Goal: Transaction & Acquisition: Purchase product/service

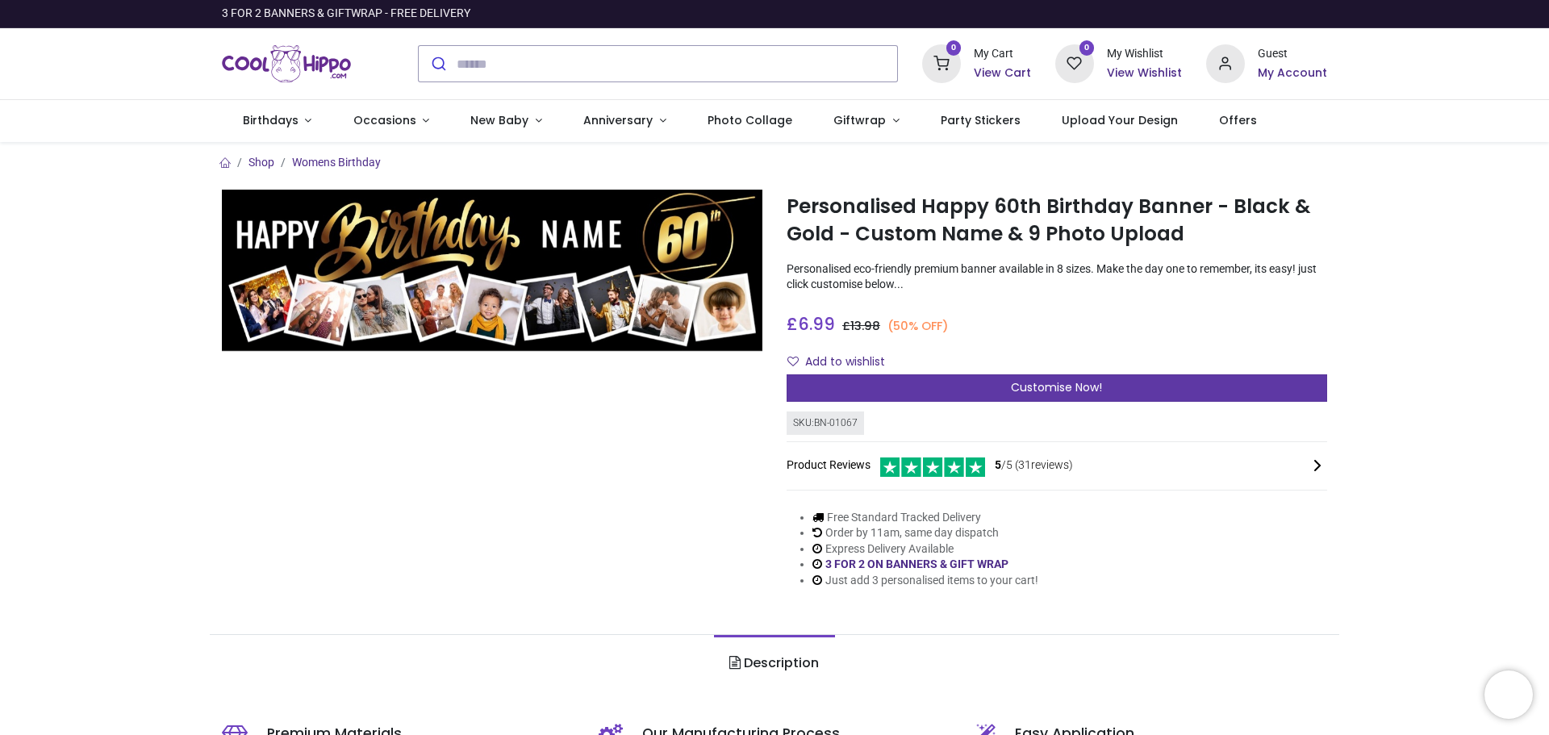
click at [1077, 386] on span "Customise Now!" at bounding box center [1056, 387] width 91 height 16
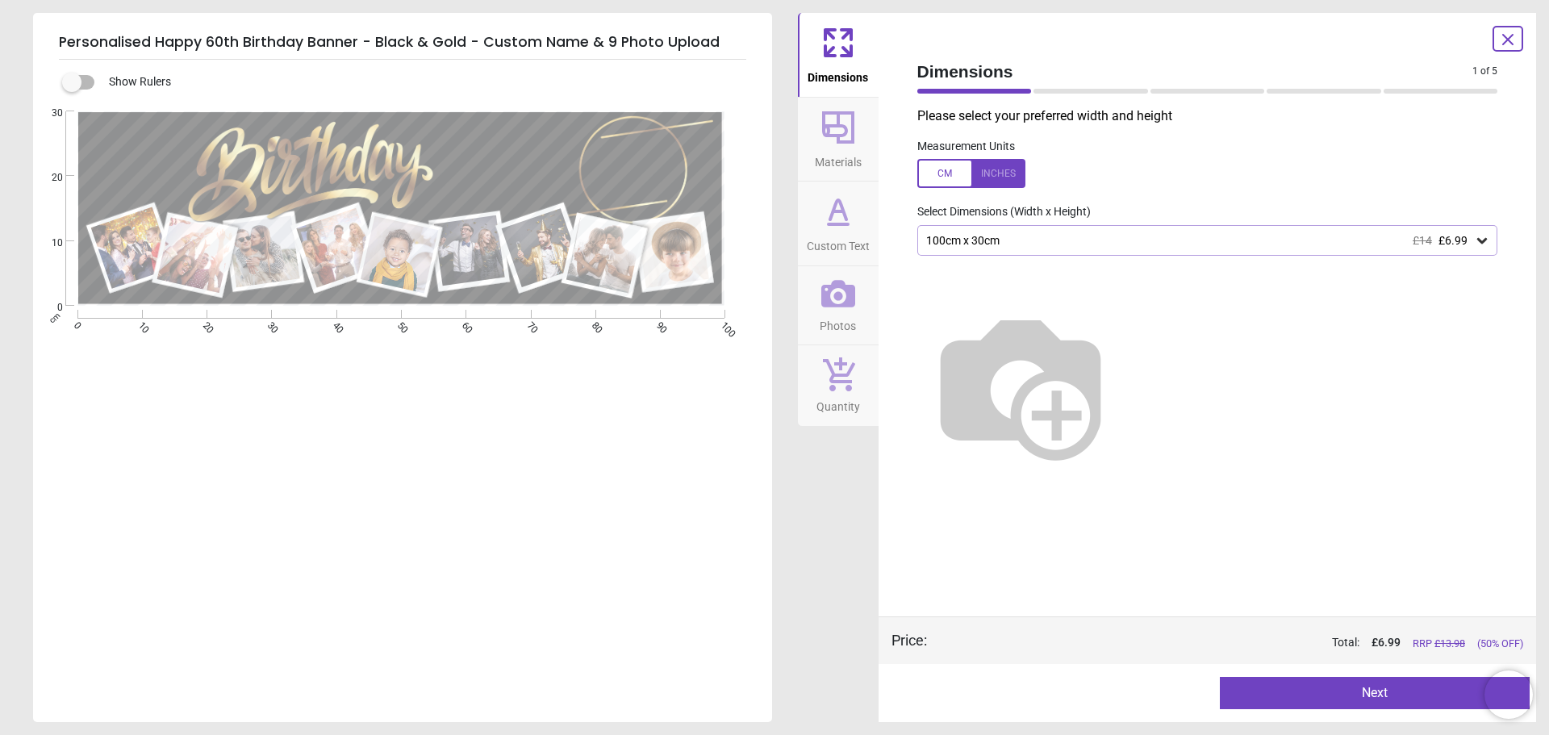
click at [988, 173] on div at bounding box center [971, 173] width 108 height 29
click at [1481, 240] on icon at bounding box center [1482, 240] width 16 height 16
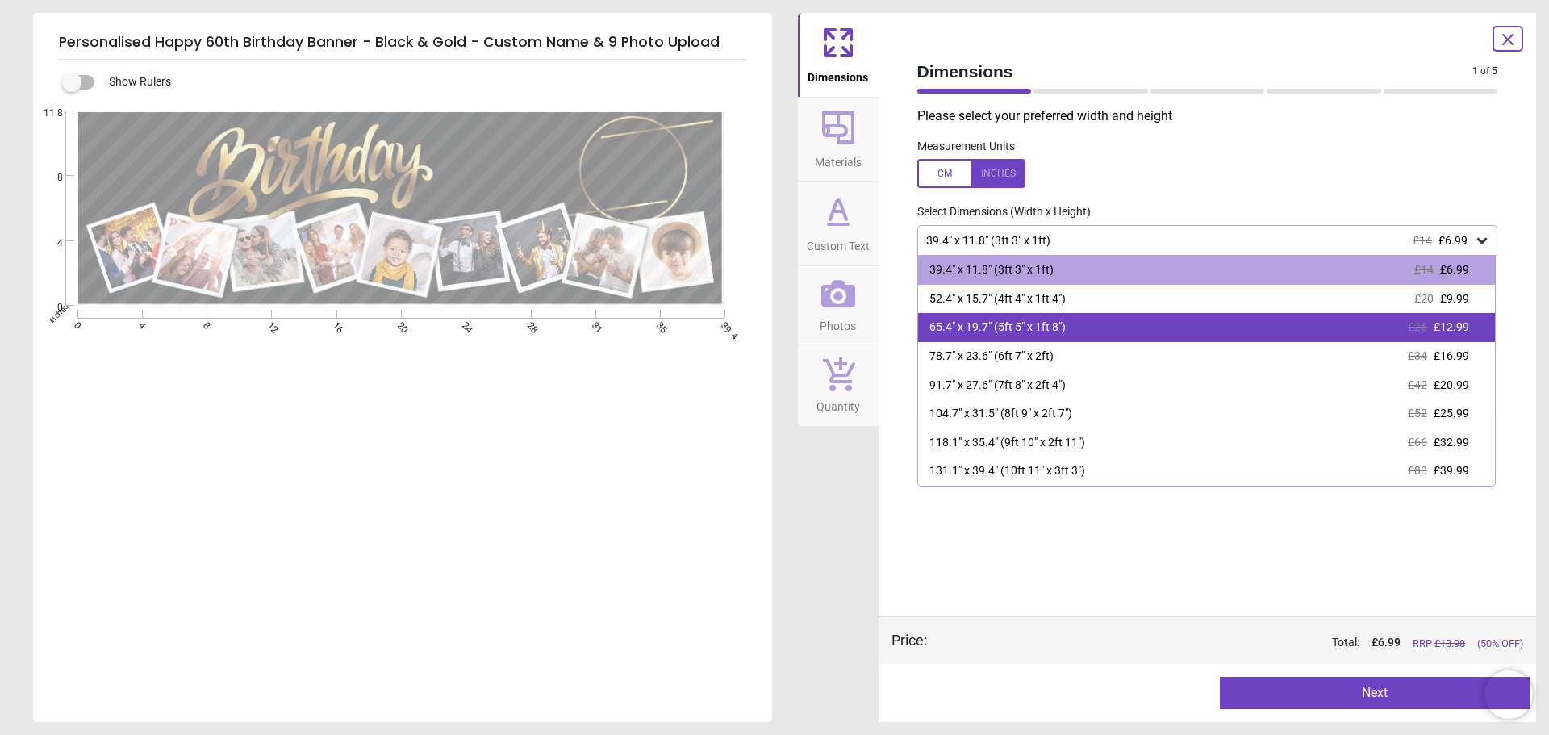
click at [1057, 320] on div "65.4" x 19.7" (5ft 5" x 1ft 8")" at bounding box center [997, 327] width 136 height 16
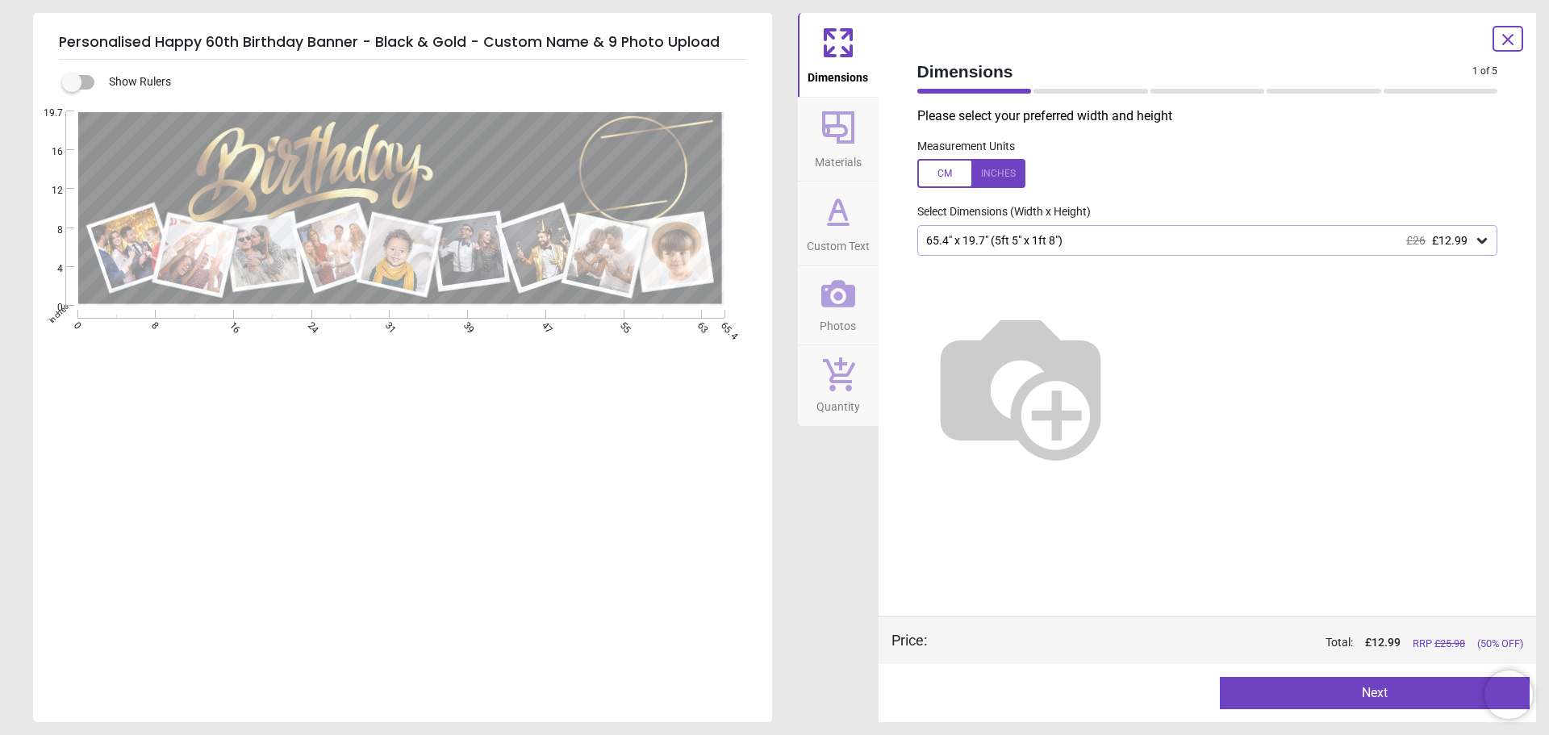
click at [1390, 692] on button "Next" at bounding box center [1375, 693] width 310 height 32
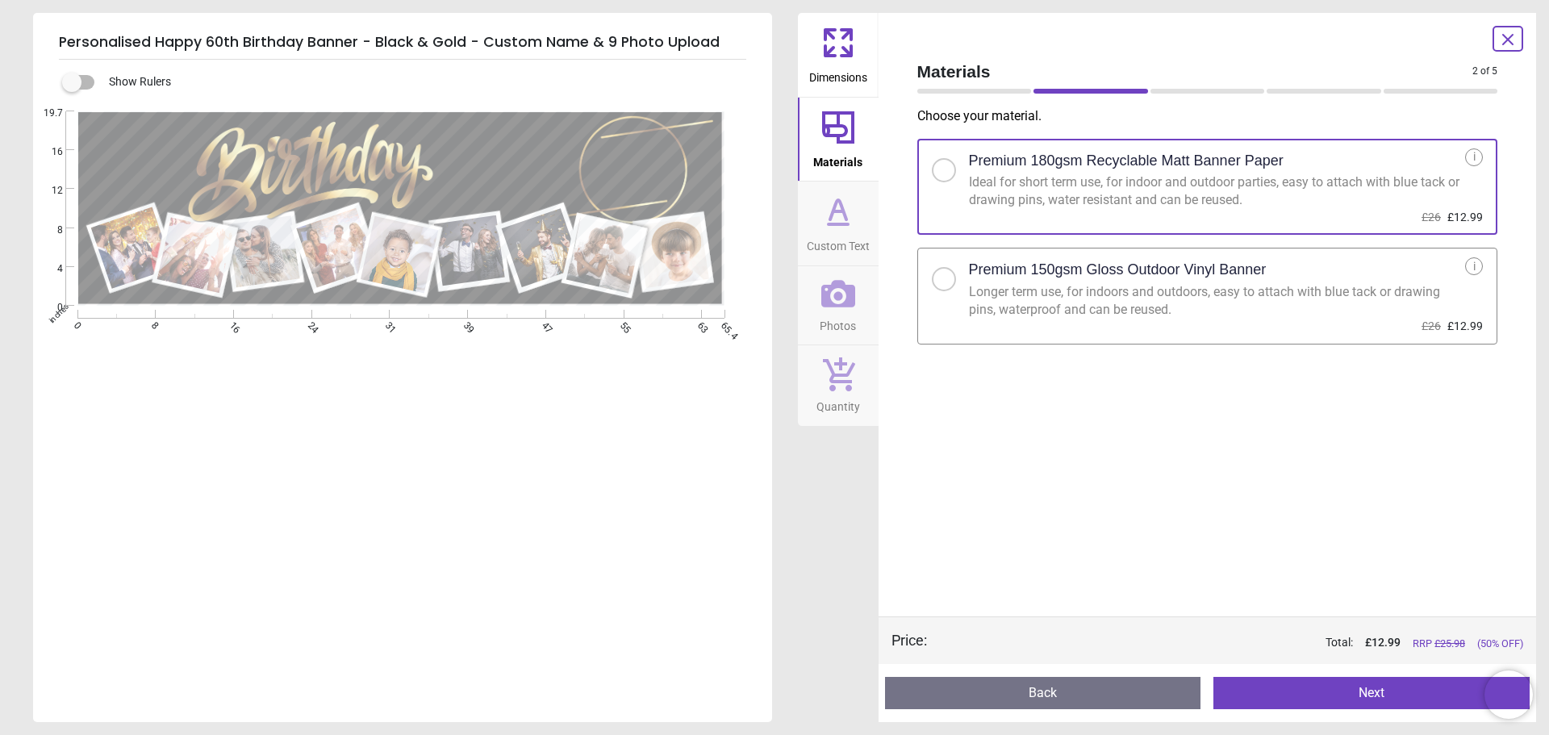
click at [1392, 694] on button "Next" at bounding box center [1371, 693] width 316 height 32
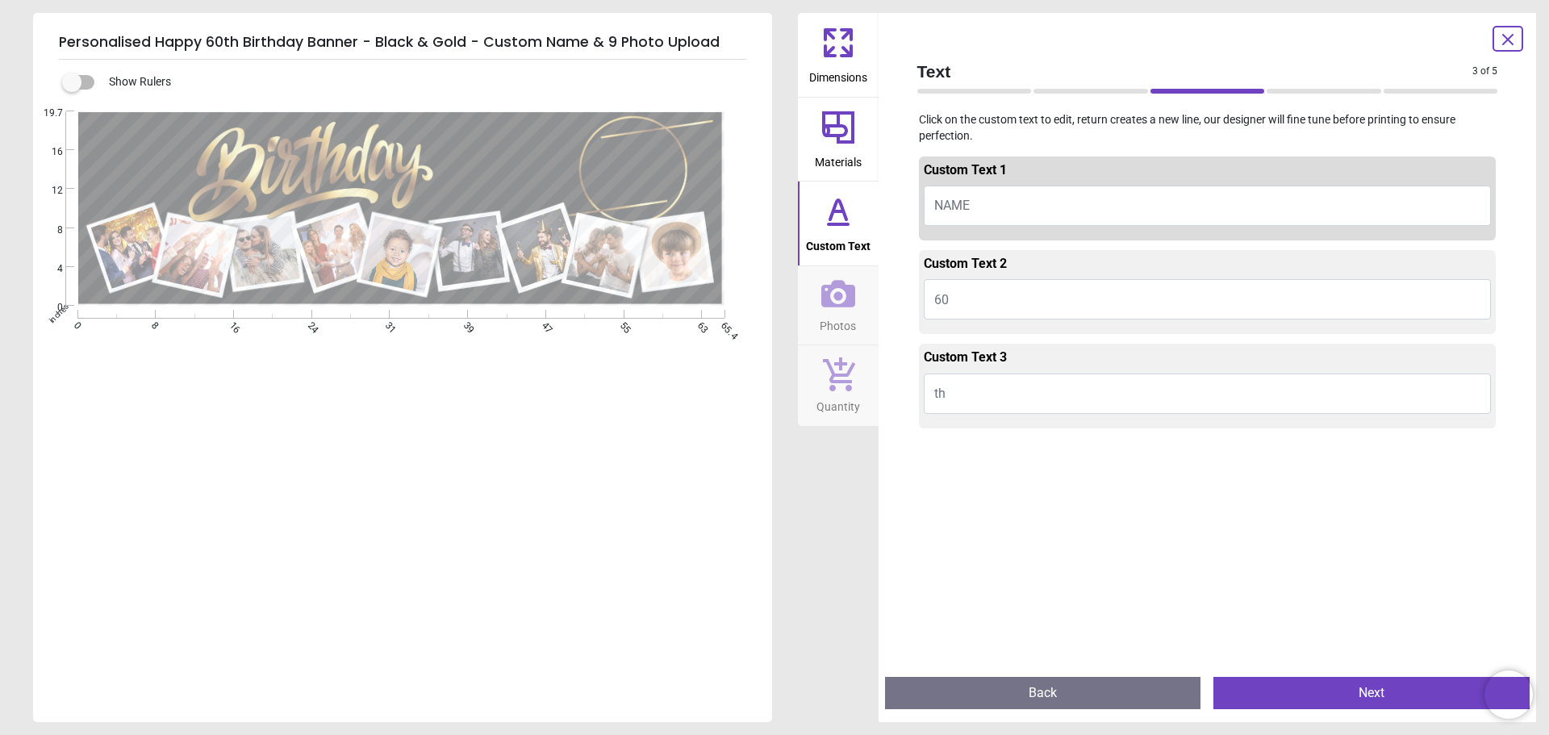
click at [1000, 202] on button "NAME" at bounding box center [1208, 206] width 568 height 40
click at [938, 203] on span "NAME" at bounding box center [951, 205] width 35 height 15
click at [843, 211] on icon at bounding box center [838, 209] width 16 height 19
click at [971, 199] on button "NAME" at bounding box center [1208, 206] width 568 height 40
click at [834, 218] on icon at bounding box center [838, 211] width 39 height 39
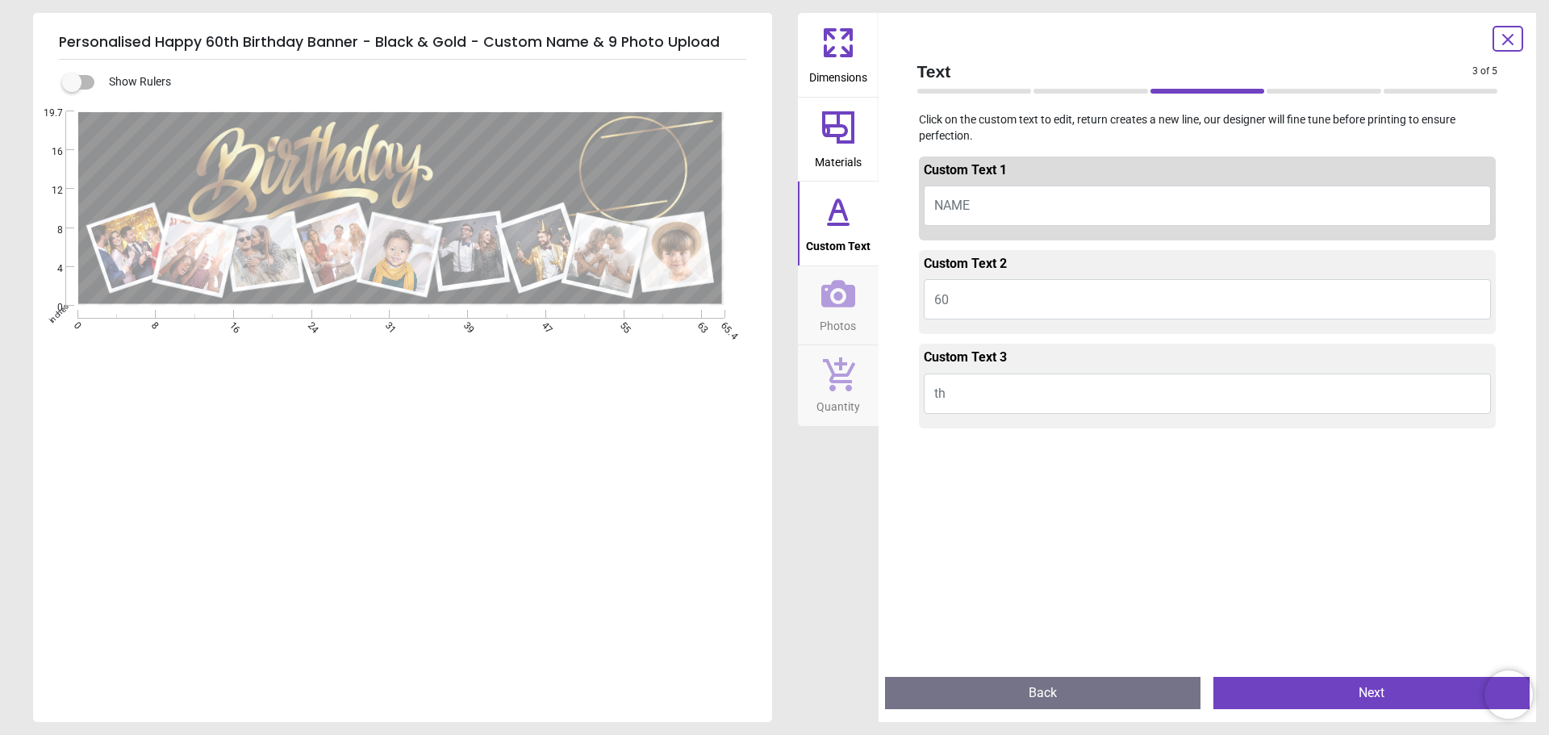
click at [988, 204] on button "NAME" at bounding box center [1208, 206] width 568 height 40
click at [1375, 200] on button "NAME" at bounding box center [1208, 206] width 568 height 40
click at [833, 215] on icon at bounding box center [838, 211] width 39 height 39
click at [975, 204] on button "NAME" at bounding box center [1208, 206] width 568 height 40
click at [836, 45] on icon at bounding box center [838, 42] width 39 height 39
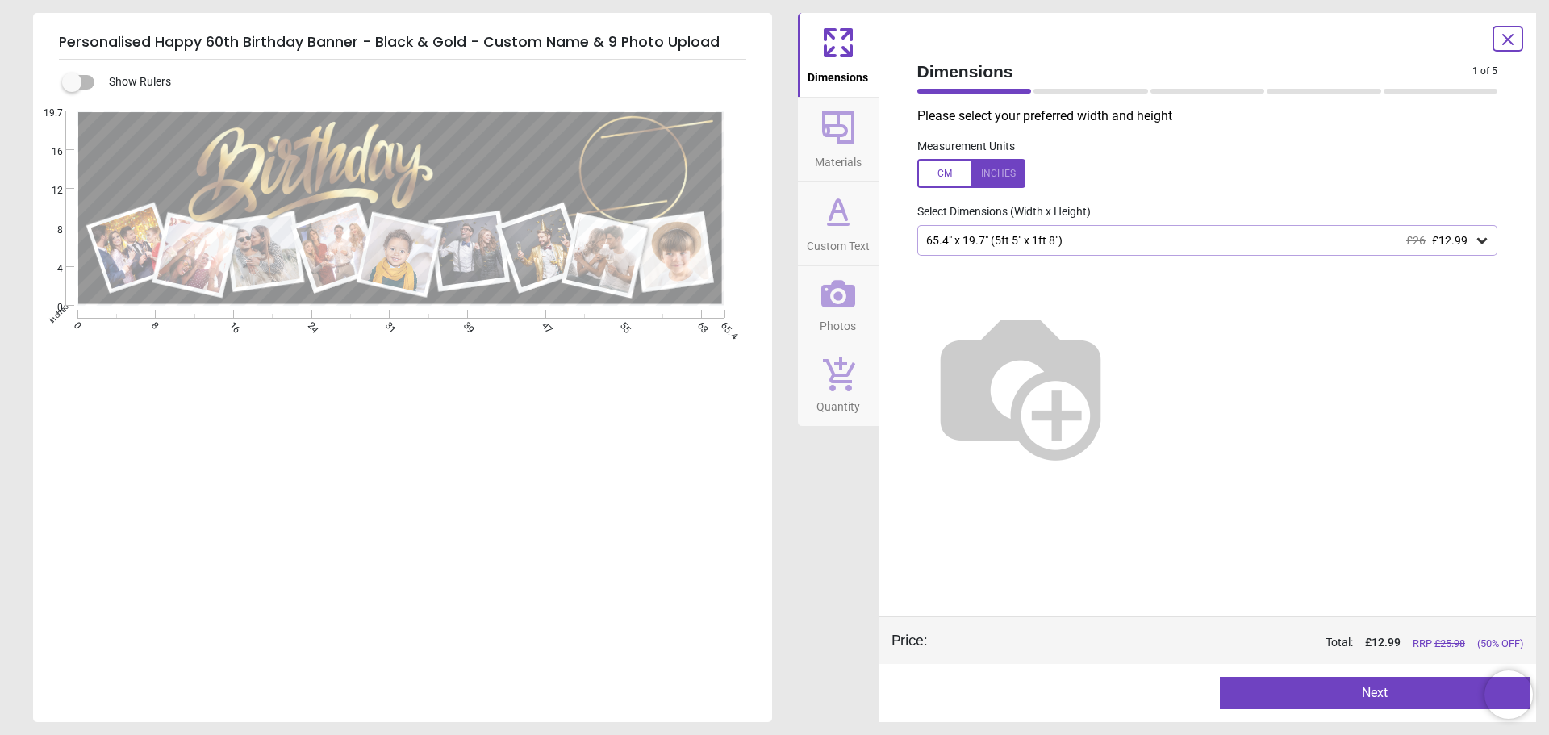
click at [832, 148] on span "Materials" at bounding box center [838, 159] width 47 height 24
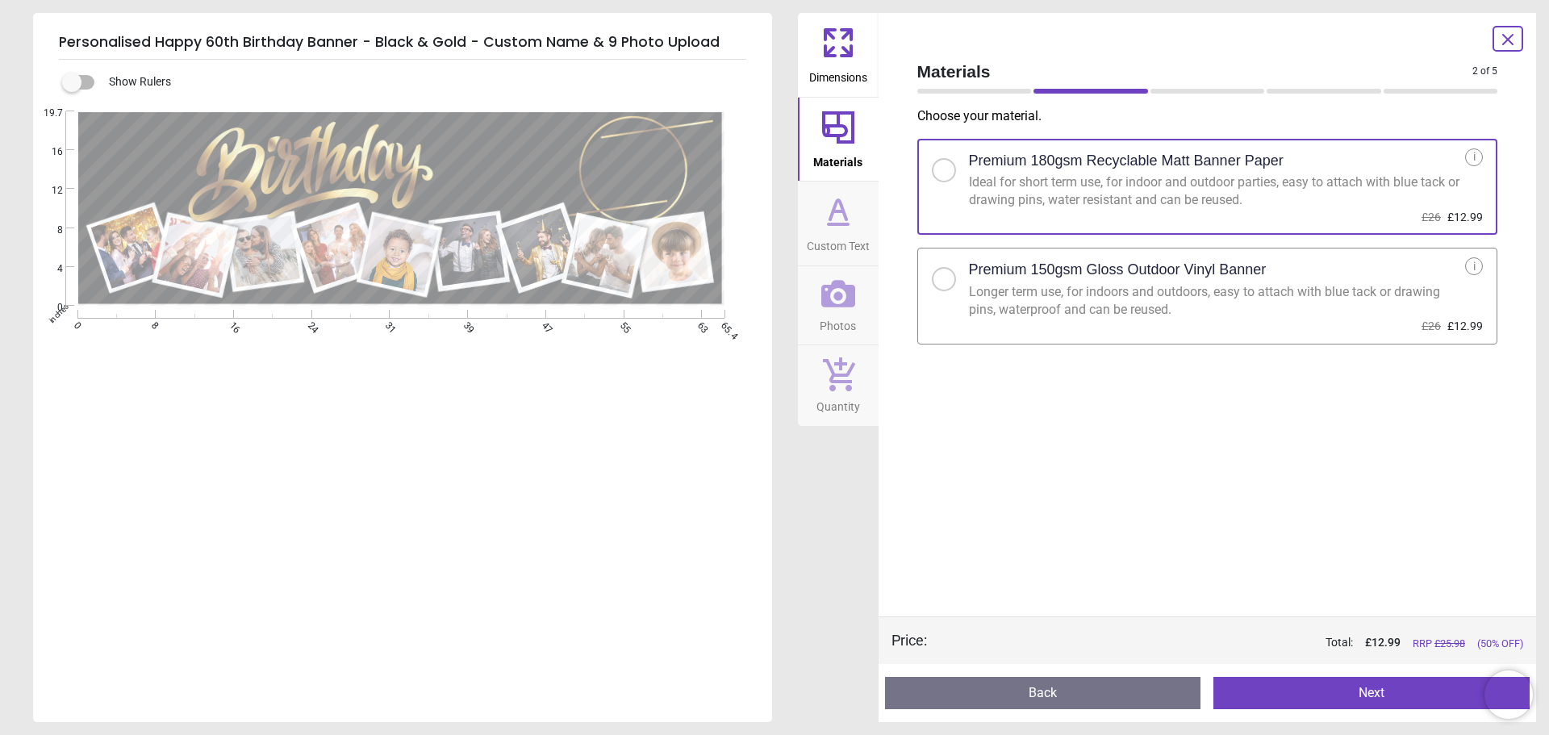
click at [842, 227] on icon at bounding box center [838, 211] width 39 height 39
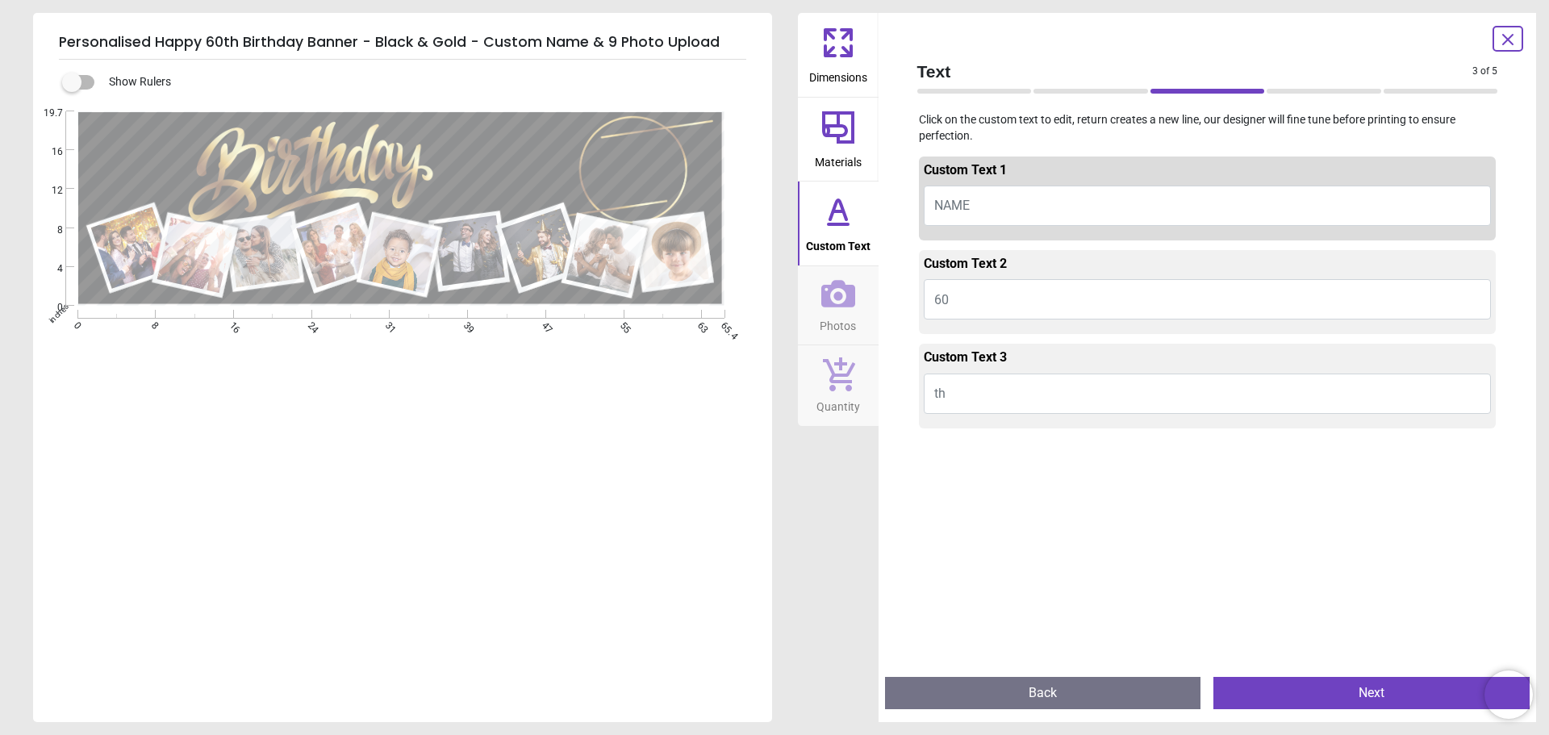
click at [951, 209] on span "NAME" at bounding box center [951, 205] width 35 height 15
click at [967, 207] on span "NAME" at bounding box center [951, 205] width 35 height 15
type textarea "****"
click at [1373, 698] on button "Next" at bounding box center [1371, 693] width 316 height 32
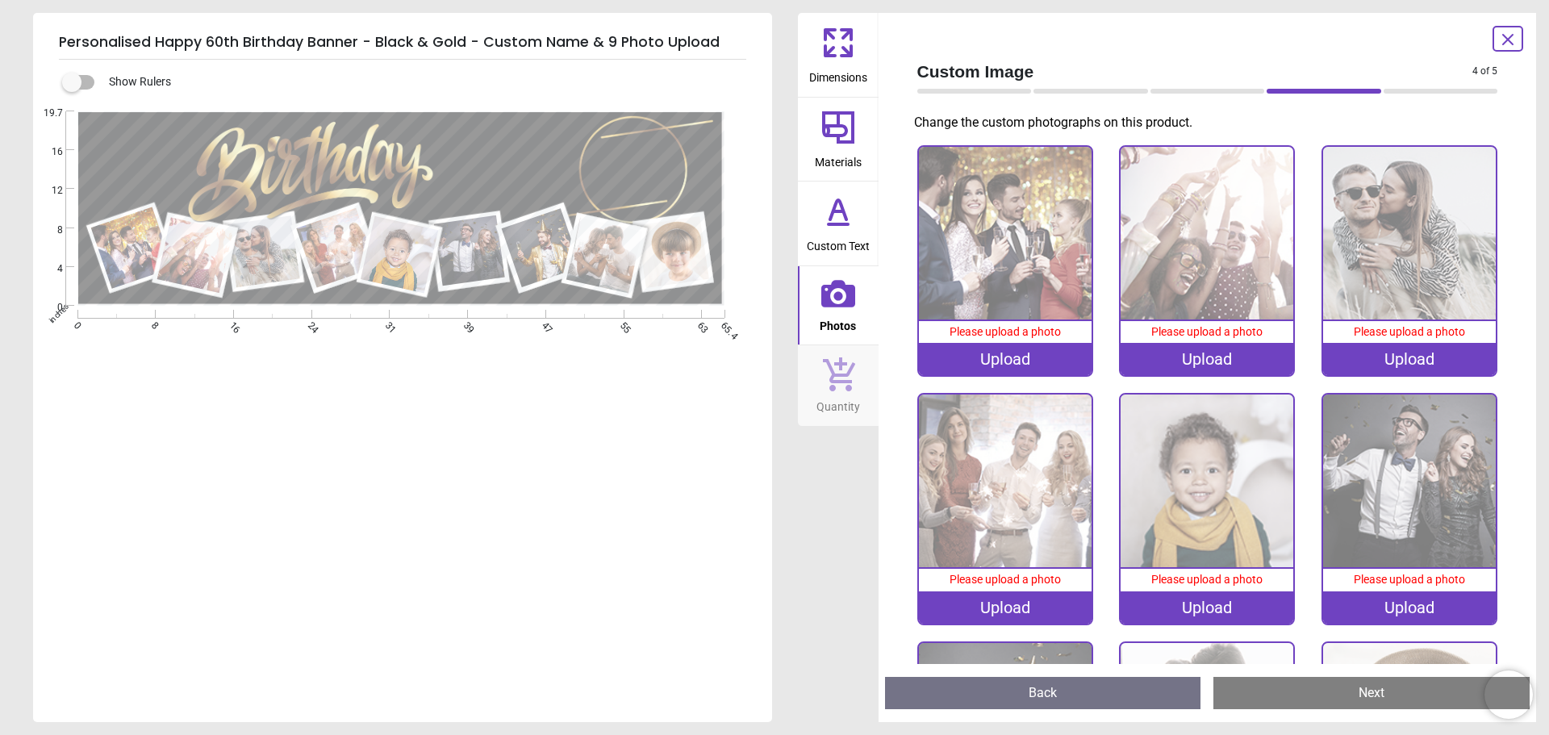
click at [1007, 354] on div "Upload" at bounding box center [1005, 359] width 173 height 32
click at [1020, 355] on div "Upload" at bounding box center [1005, 359] width 173 height 32
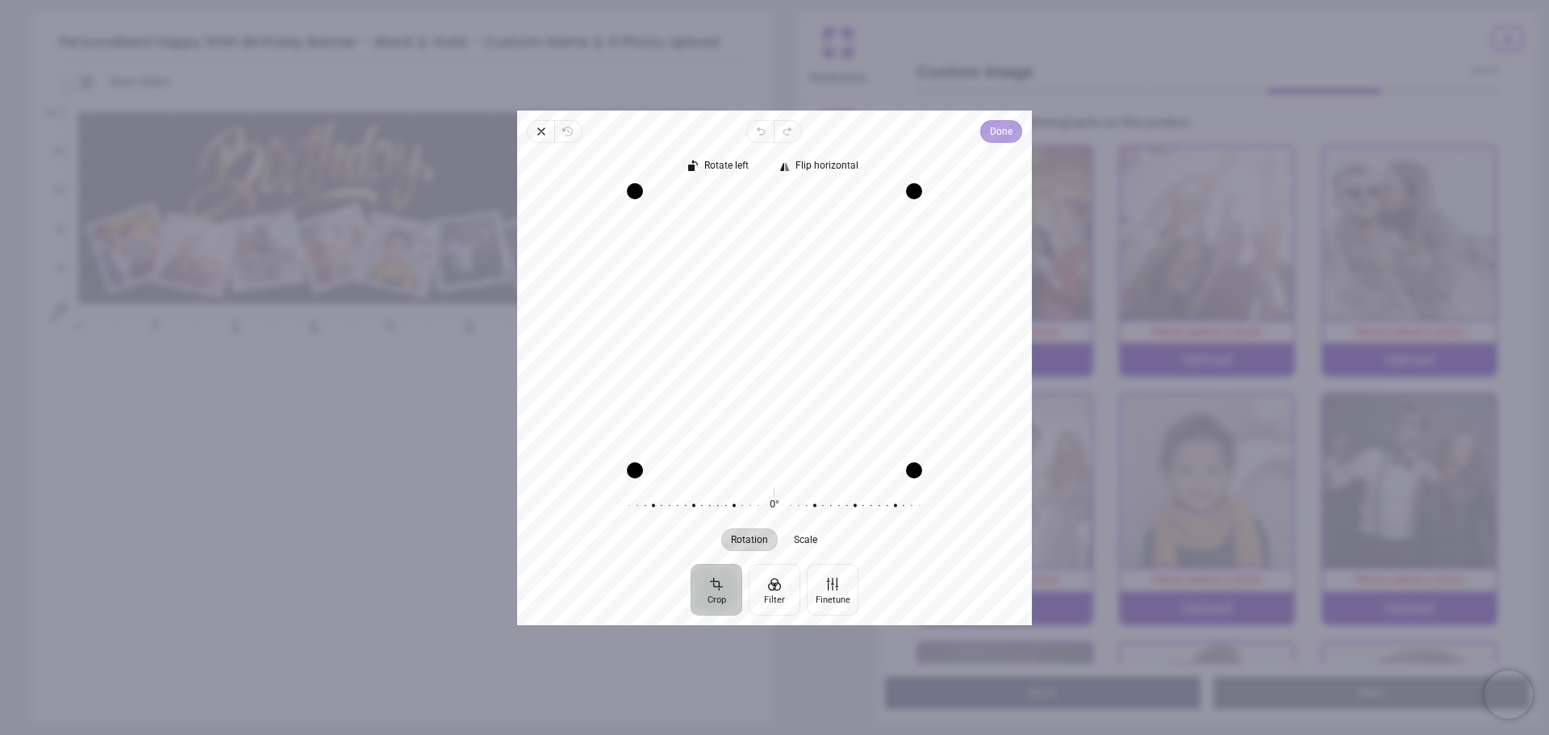
click at [997, 130] on span "Done" at bounding box center [1001, 131] width 23 height 19
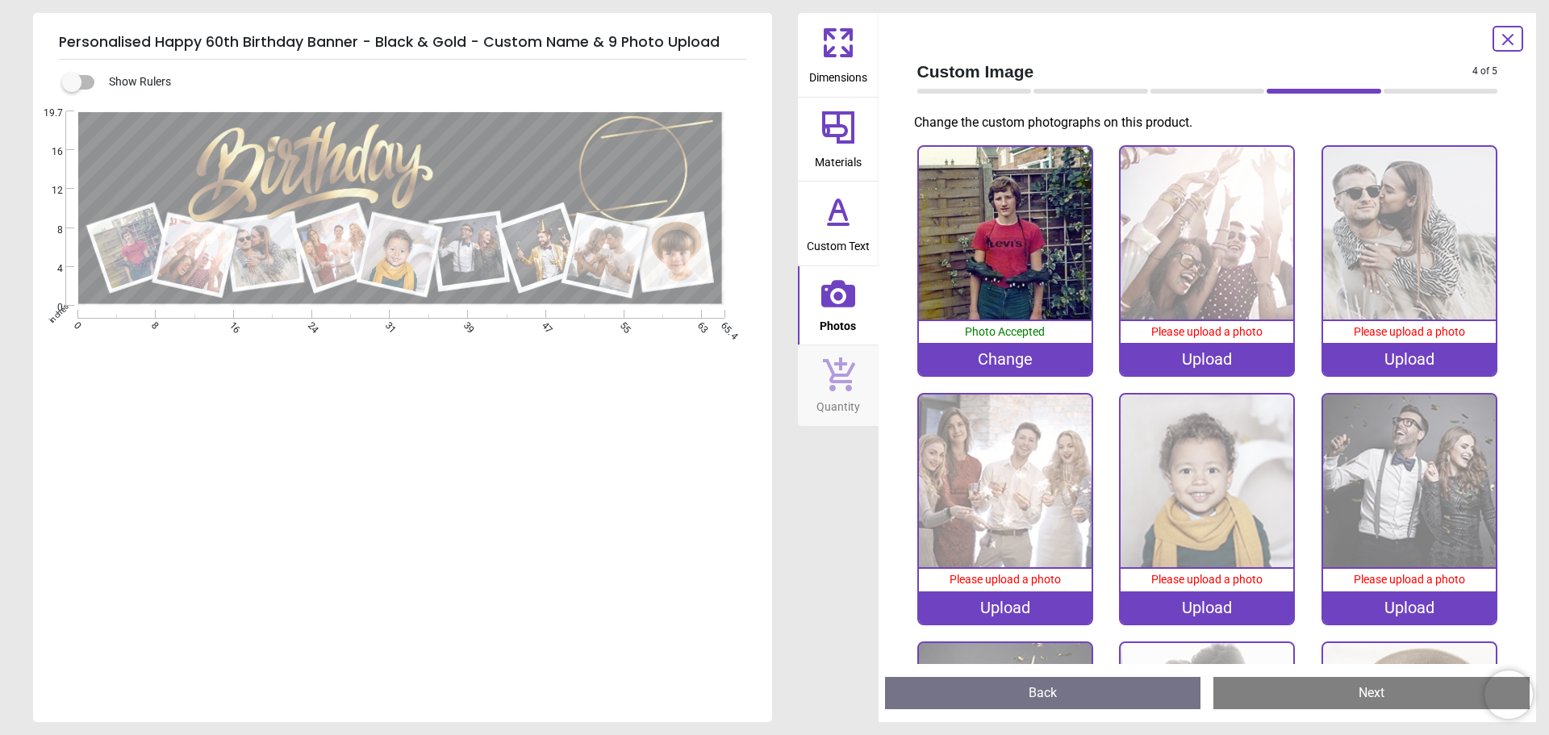
click at [1221, 356] on div "Upload" at bounding box center [1206, 359] width 173 height 32
